Goal: Find contact information: Find contact information

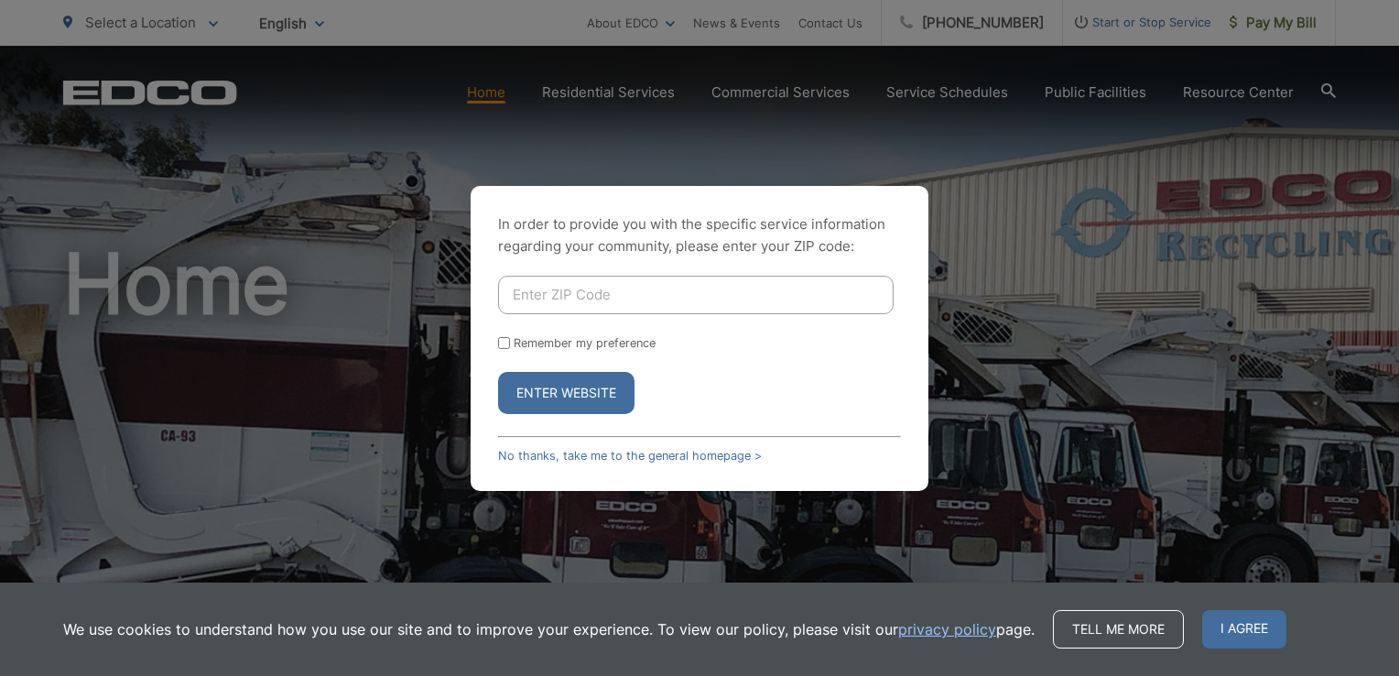
click at [594, 307] on input "Enter ZIP Code" at bounding box center [695, 295] width 395 height 38
type input "92069"
click at [498, 342] on input "Remember my preference" at bounding box center [504, 343] width 12 height 12
checkbox input "true"
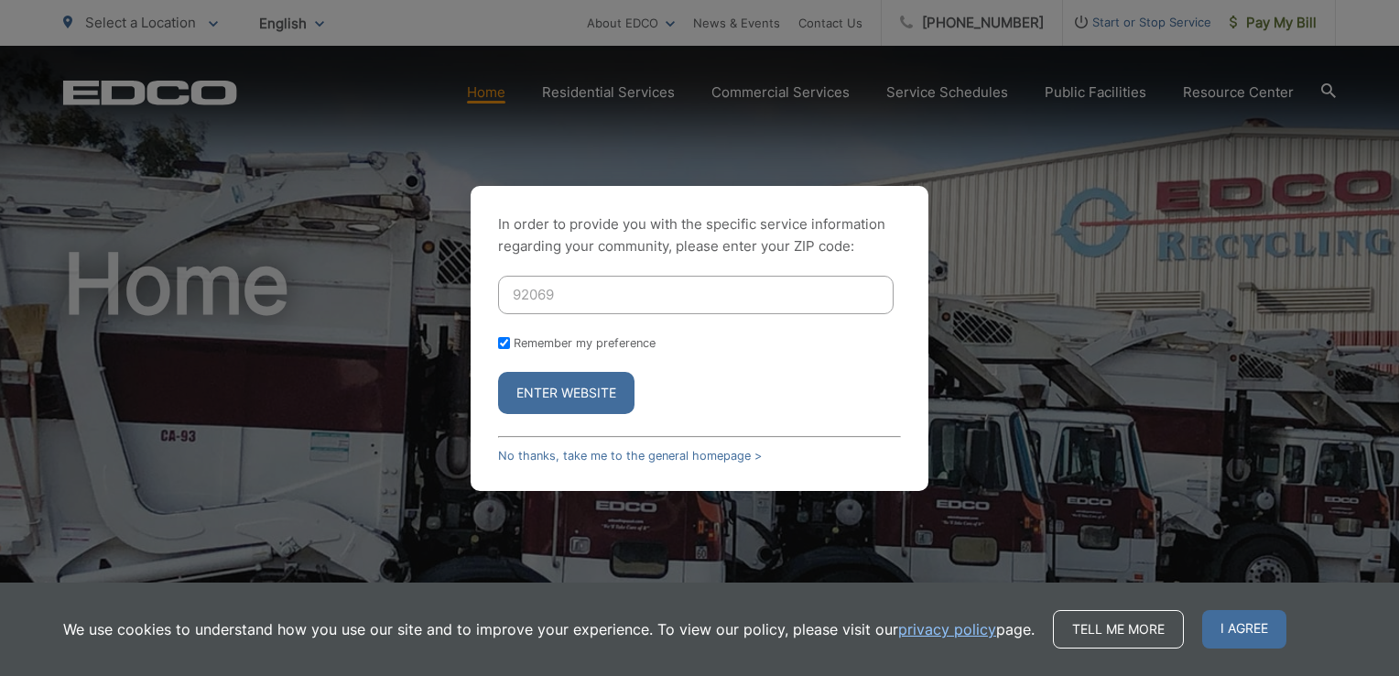
click at [559, 403] on button "Enter Website" at bounding box center [566, 393] width 136 height 42
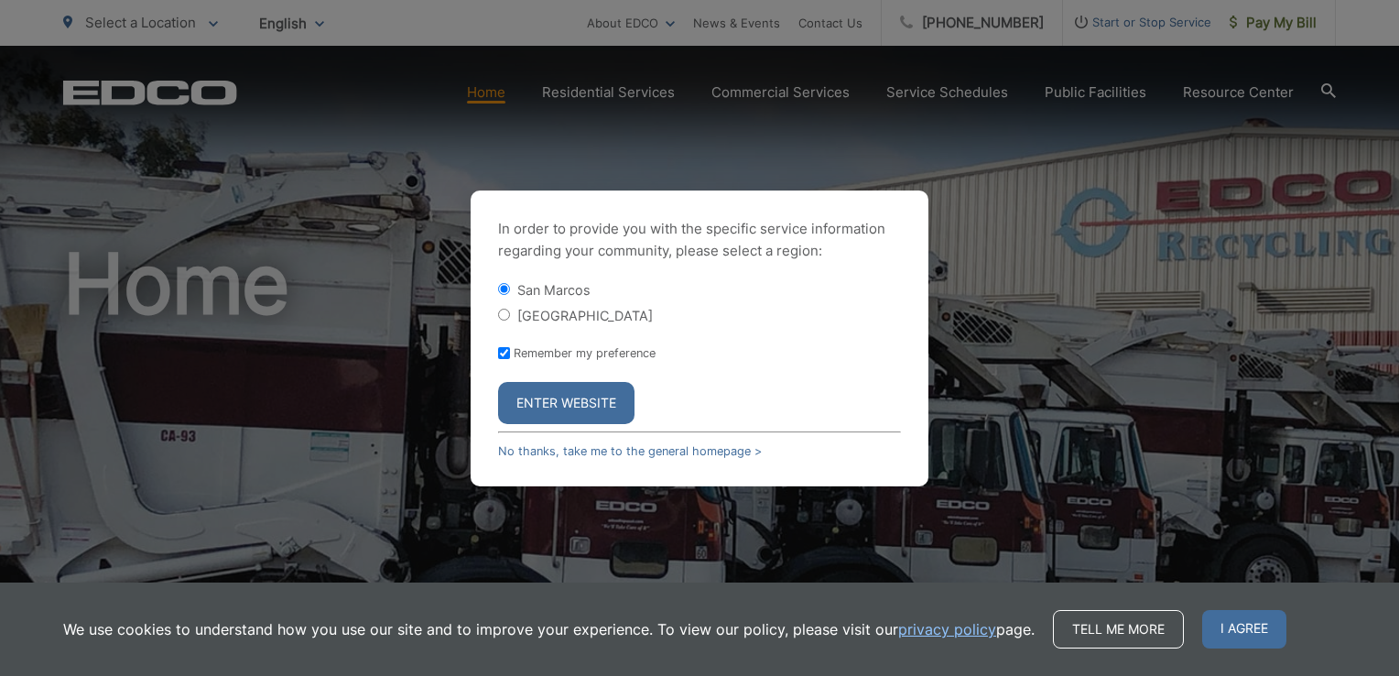
click at [570, 404] on button "Enter Website" at bounding box center [566, 403] width 136 height 42
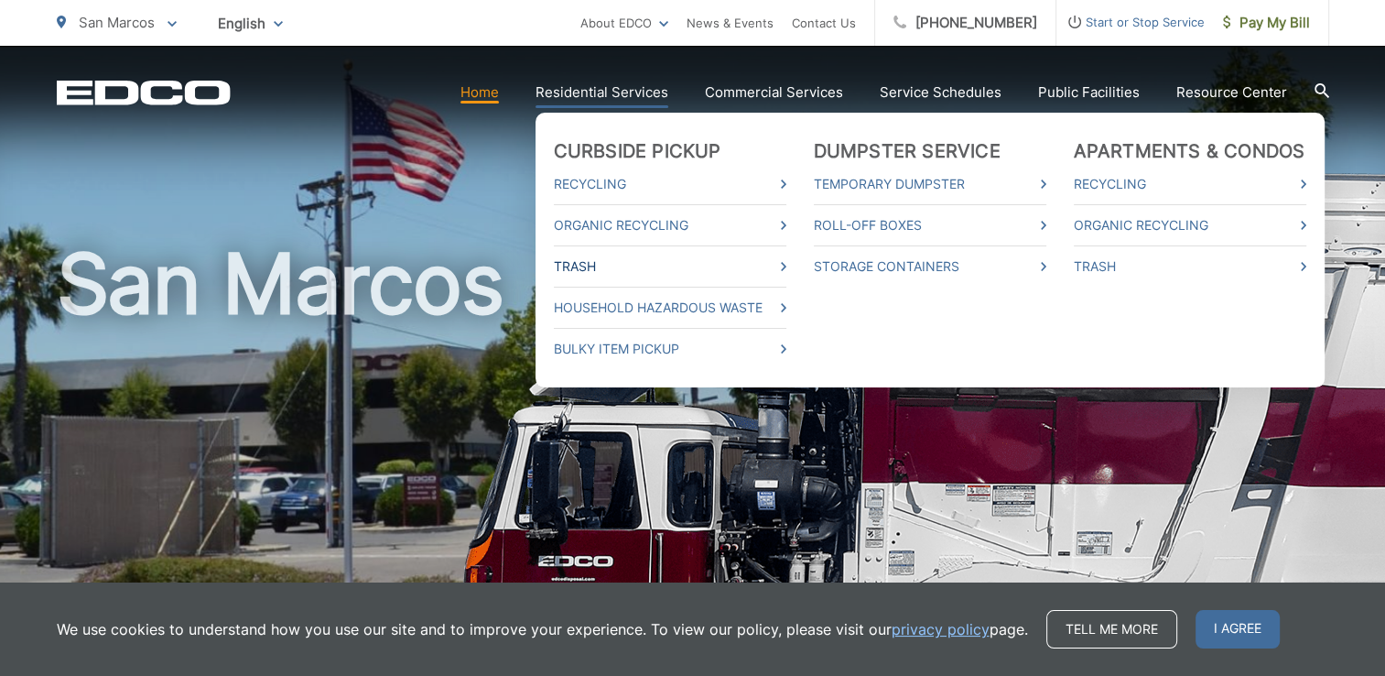
click at [619, 261] on link "Trash" at bounding box center [670, 266] width 233 height 22
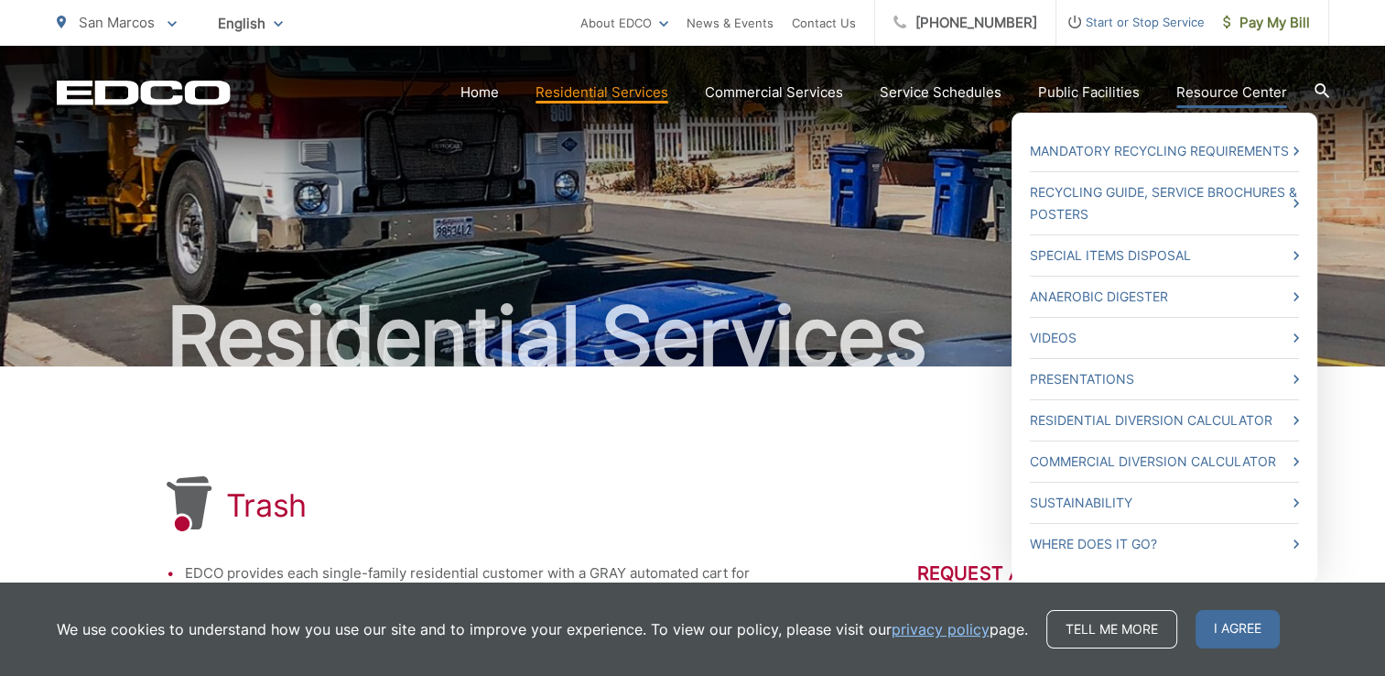
click at [1252, 94] on link "Resource Center" at bounding box center [1231, 92] width 111 height 22
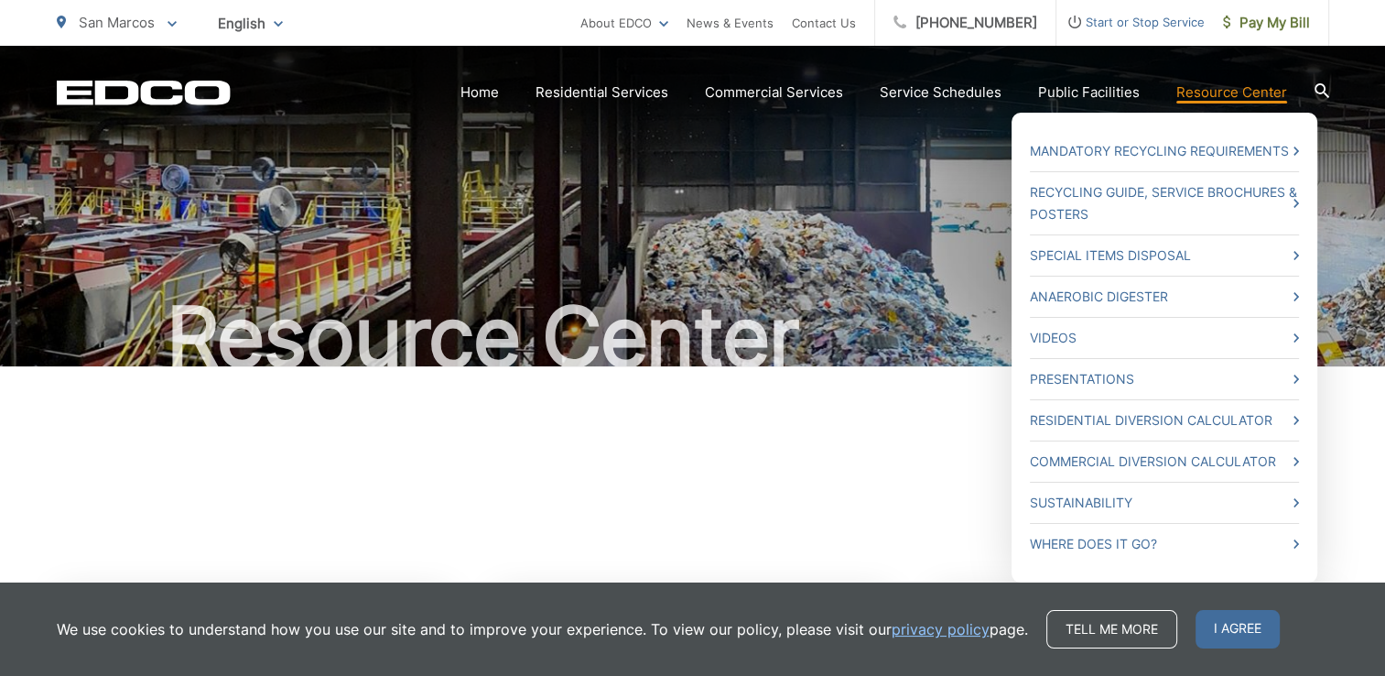
click at [1241, 93] on link "Resource Center" at bounding box center [1231, 92] width 111 height 22
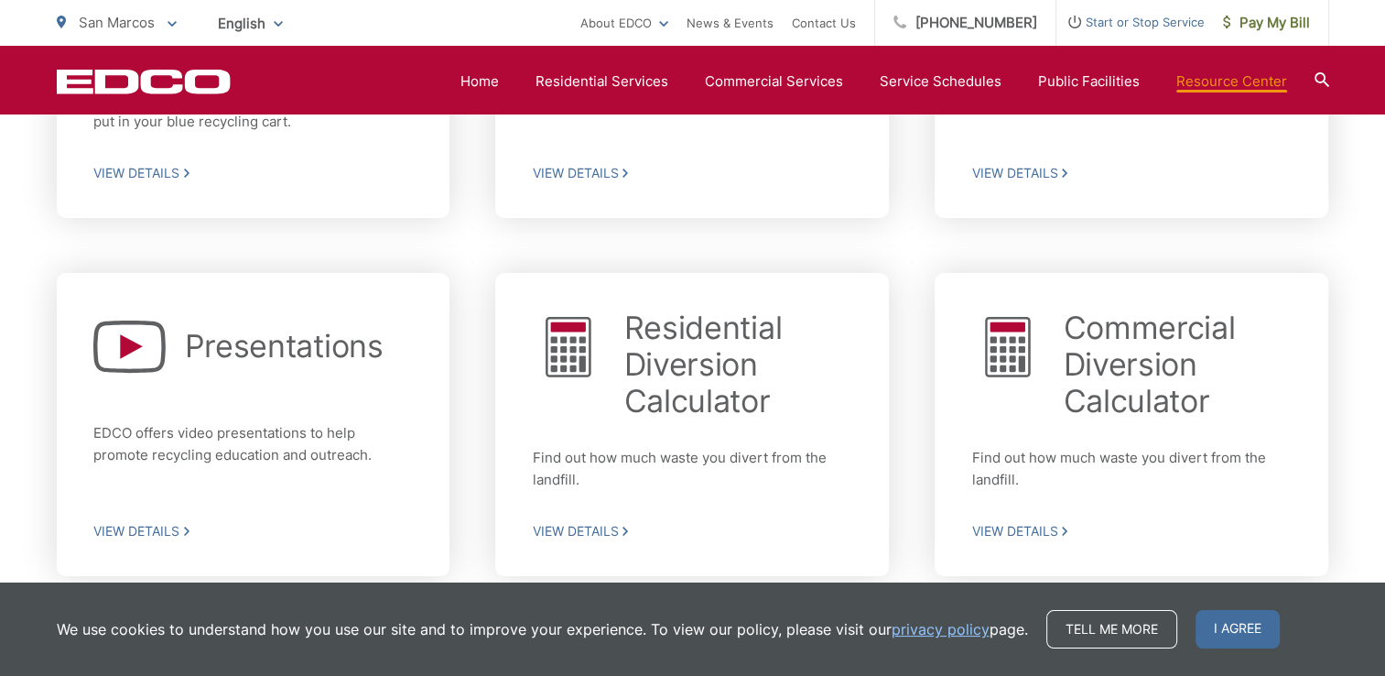
scroll to position [1098, 0]
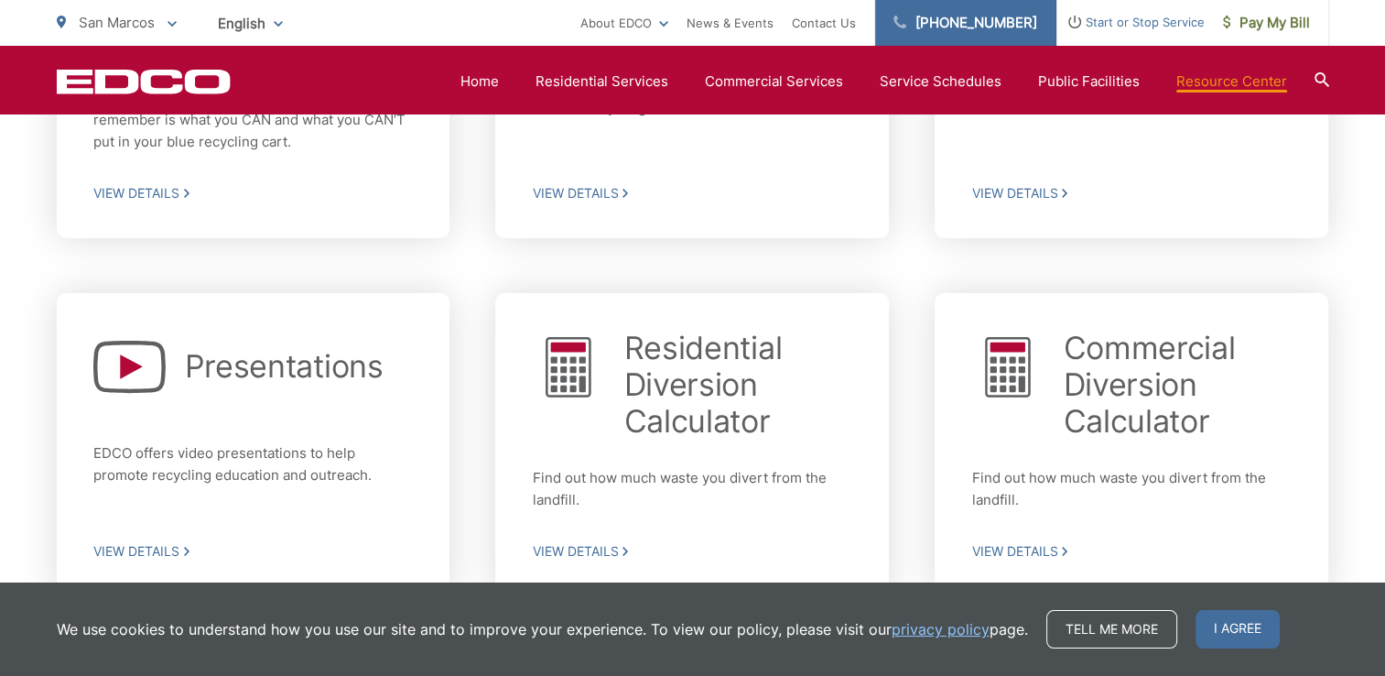
click at [924, 20] on link "[PHONE_NUMBER]" at bounding box center [965, 23] width 181 height 46
click at [1003, 13] on link "[PHONE_NUMBER]" at bounding box center [965, 23] width 181 height 46
click at [964, 30] on link "[PHONE_NUMBER]" at bounding box center [965, 23] width 181 height 46
click at [930, 270] on div "Anaerobic Digester View Details Mandatory Recycling Requirements Learn more abo…" at bounding box center [693, 224] width 1272 height 1474
